Goal: Task Accomplishment & Management: Complete application form

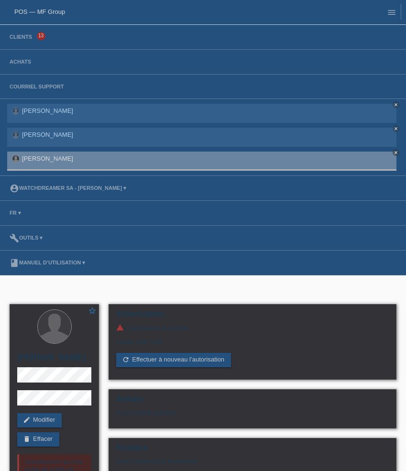
click at [30, 42] on li "Clients 13" at bounding box center [203, 37] width 406 height 25
click at [27, 38] on link "Clients" at bounding box center [21, 37] width 32 height 6
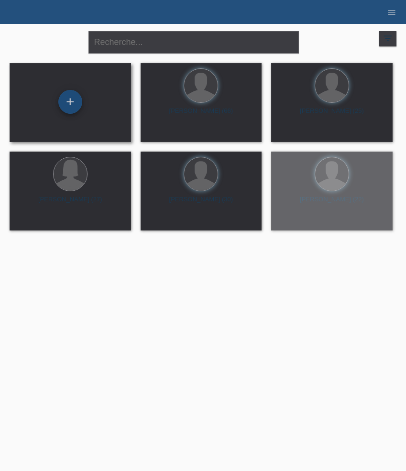
click at [70, 98] on div "+" at bounding box center [70, 102] width 24 height 24
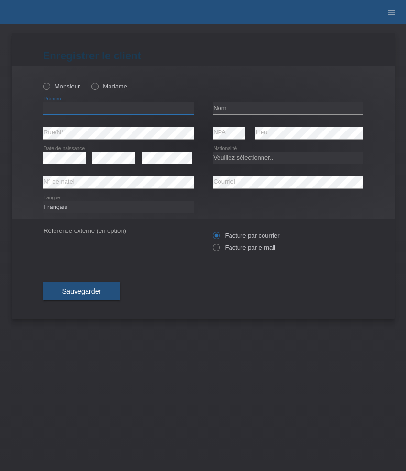
click at [108, 107] on input "text" at bounding box center [118, 108] width 151 height 12
paste input "Manuel"
type input "[PERSON_NAME]"
click at [69, 89] on label "Monsieur" at bounding box center [61, 86] width 37 height 7
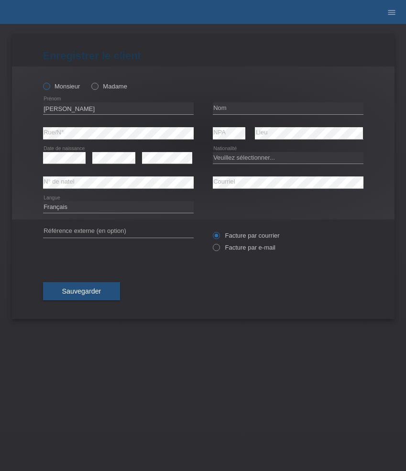
click at [49, 89] on input "Monsieur" at bounding box center [46, 86] width 6 height 6
radio input "true"
click at [253, 110] on input "text" at bounding box center [288, 108] width 151 height 12
paste input "[PERSON_NAME]"
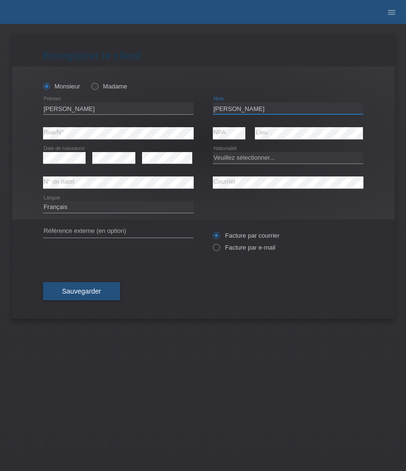
type input "[PERSON_NAME]"
click at [230, 155] on select "Veuillez sélectionner... Suisse Allemagne Autriche Liechtenstein ------------ A…" at bounding box center [288, 157] width 151 height 11
select select "CH"
click at [213, 152] on select "Veuillez sélectionner... Suisse Allemagne Autriche Liechtenstein ------------ A…" at bounding box center [288, 157] width 151 height 11
click at [136, 207] on select "Deutsch Français Italiano English" at bounding box center [118, 206] width 151 height 11
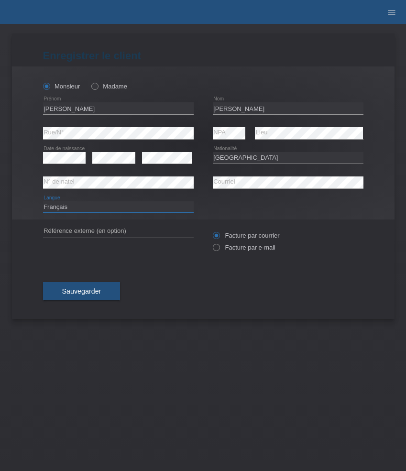
select select "de"
click at [43, 201] on select "Deutsch Français Italiano English" at bounding box center [118, 206] width 151 height 11
click at [231, 248] on label "Facture par e-mail" at bounding box center [244, 247] width 63 height 7
click at [219, 248] on input "Facture par e-mail" at bounding box center [216, 250] width 6 height 12
radio input "true"
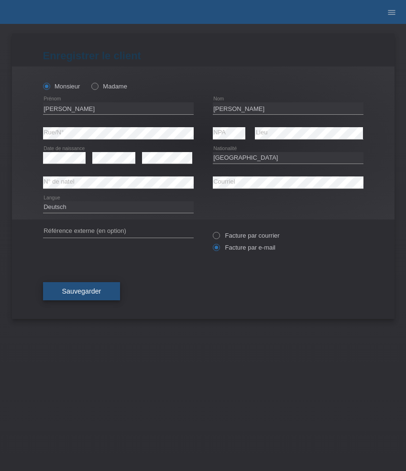
click at [81, 288] on span "Sauvegarder" at bounding box center [81, 291] width 39 height 8
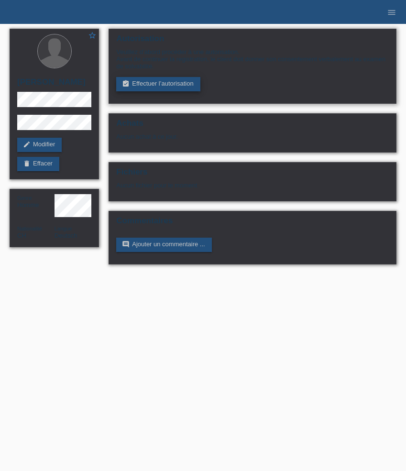
click at [151, 84] on link "assignment_turned_in Effectuer l’autorisation" at bounding box center [158, 84] width 84 height 14
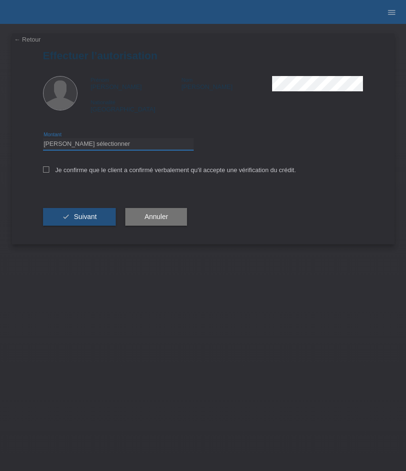
click at [156, 142] on select "Veuillez sélectionner CHF 1.00 - CHF 499.00 CHF 500.00 - CHF 1'999.00 CHF 2'000…" at bounding box center [118, 143] width 151 height 11
select select "3"
click at [43, 140] on select "Veuillez sélectionner CHF 1.00 - CHF 499.00 CHF 500.00 - CHF 1'999.00 CHF 2'000…" at bounding box center [118, 143] width 151 height 11
click at [120, 172] on label "Je confirme que le client a confirmé verbalement qu'il accepte une vérification…" at bounding box center [169, 169] width 253 height 7
click at [49, 172] on input "Je confirme que le client a confirmé verbalement qu'il accepte une vérification…" at bounding box center [46, 169] width 6 height 6
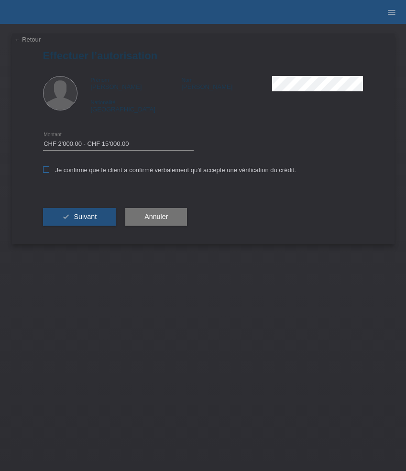
checkbox input "true"
click at [85, 220] on span "Suivant" at bounding box center [85, 217] width 23 height 8
